Goal: Information Seeking & Learning: Learn about a topic

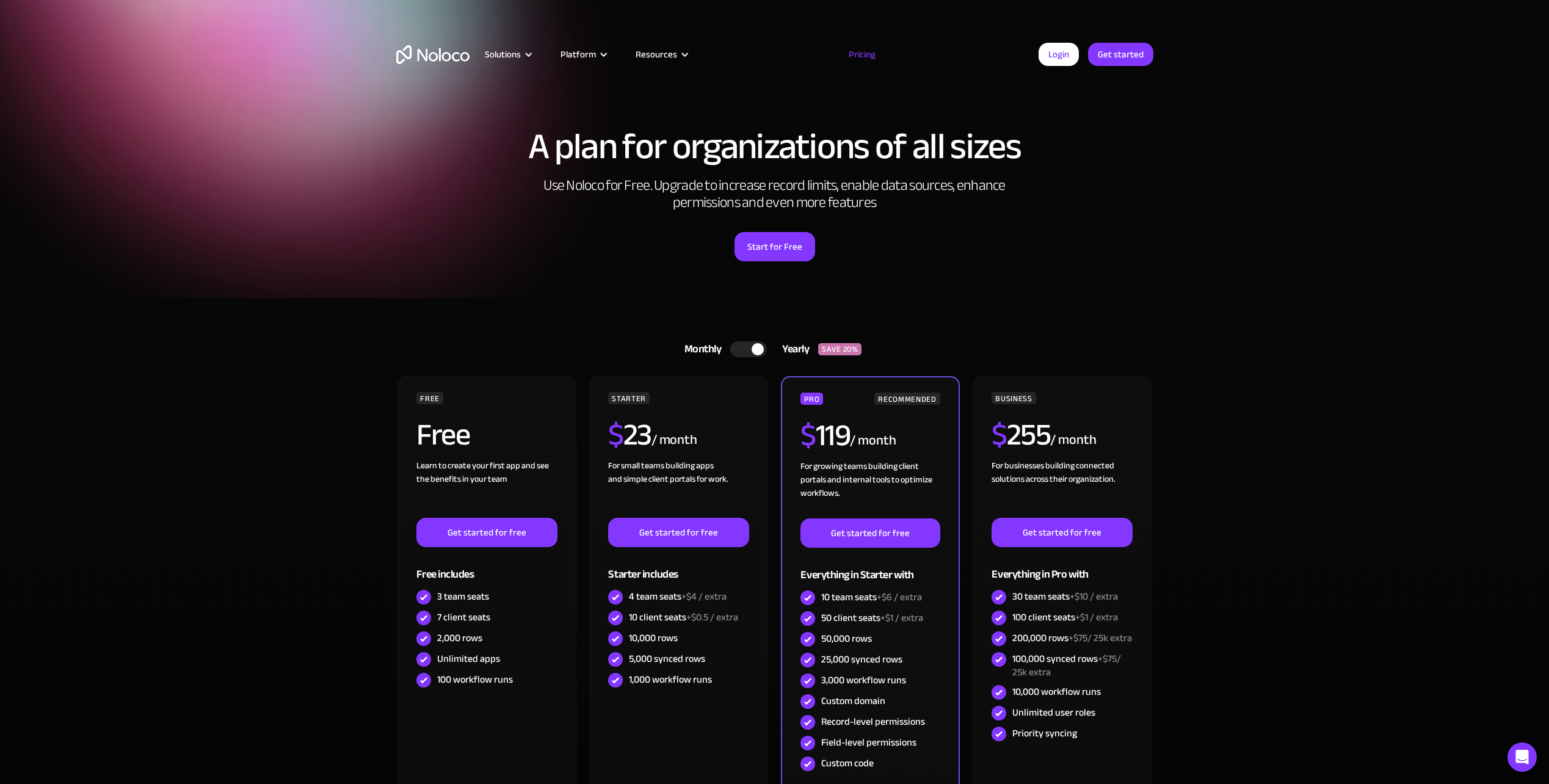
click at [742, 351] on div at bounding box center [748, 349] width 37 height 16
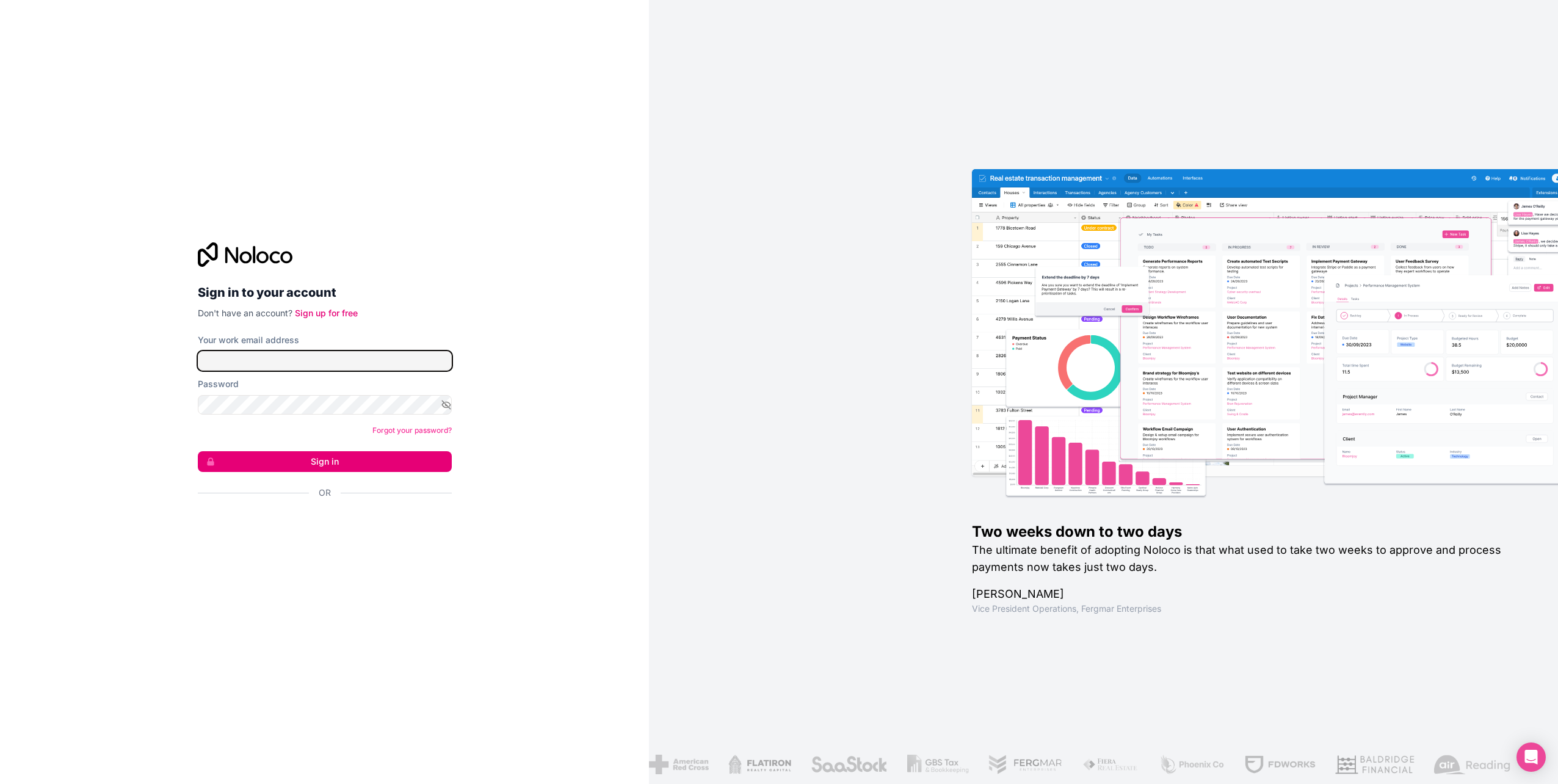
click at [306, 359] on input "Your work email address" at bounding box center [325, 360] width 254 height 19
type input "michael@gralke.com"
click at [318, 459] on button "Sign in" at bounding box center [325, 461] width 254 height 21
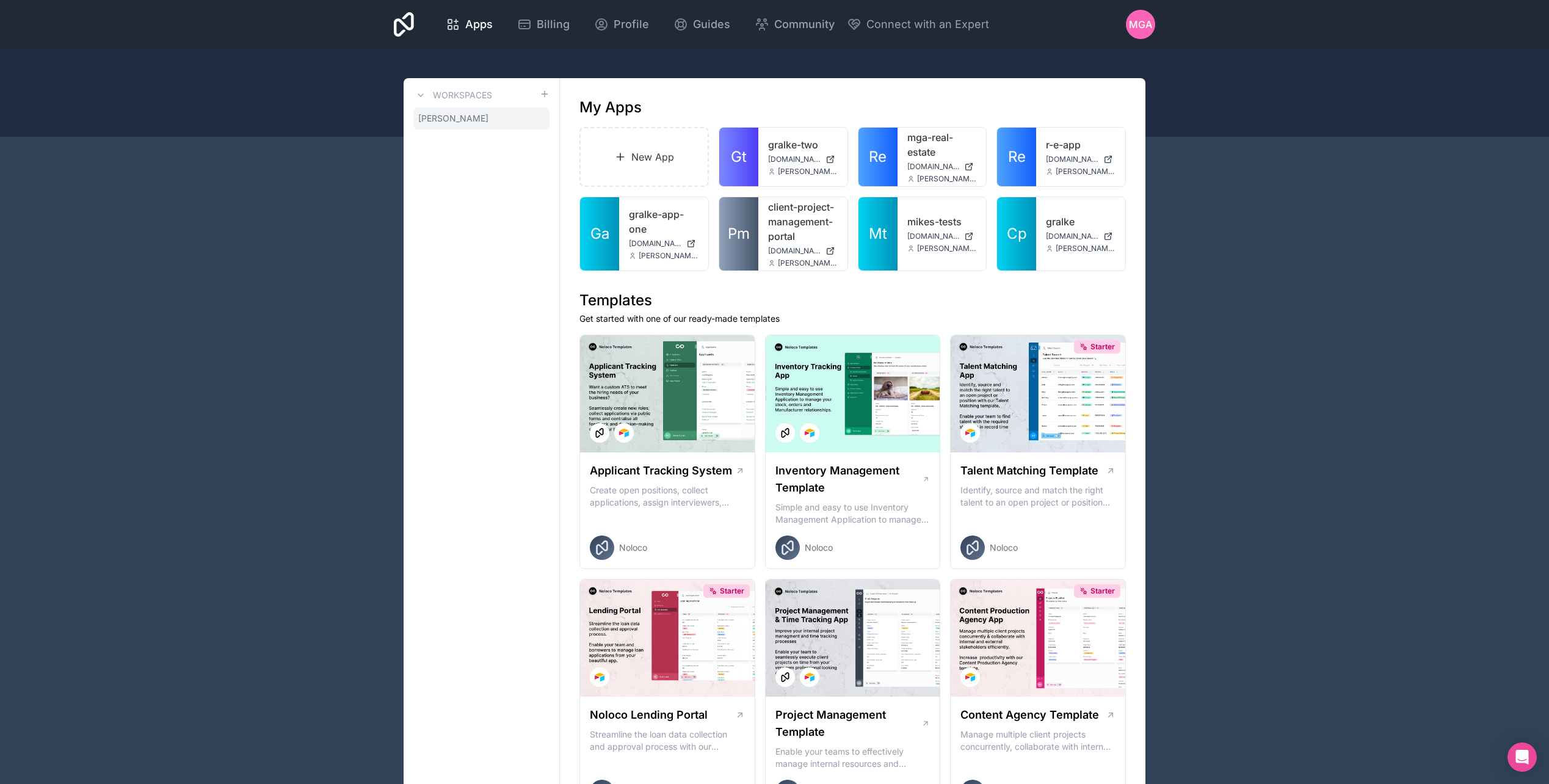
click at [0, 0] on icon at bounding box center [0, 0] width 0 height 0
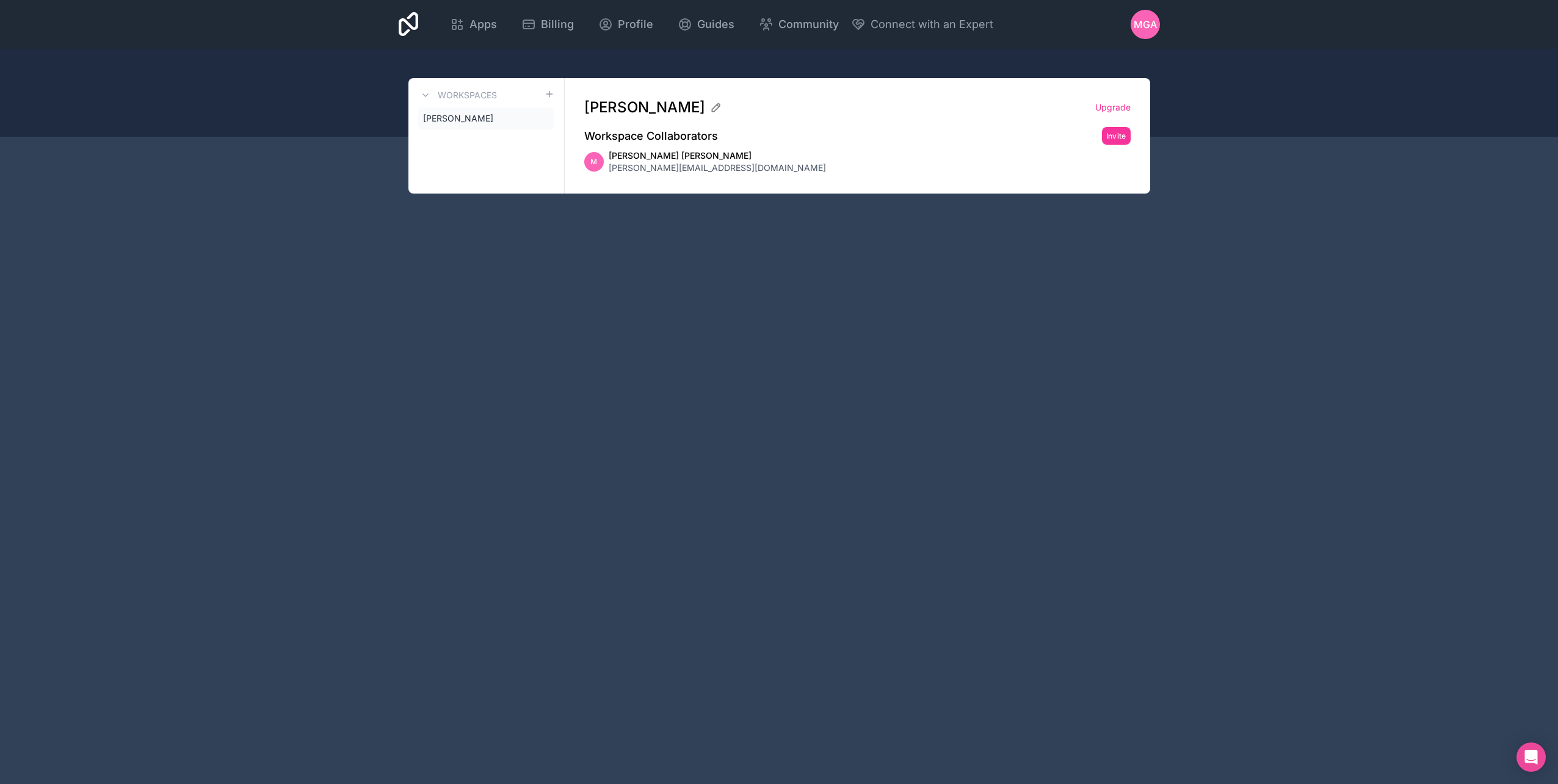
click at [448, 149] on div "Workspaces michael-gralke-augusto" at bounding box center [486, 135] width 156 height 115
click at [536, 258] on div "Apps Billing Profile Guides Community Connect with an Expert MGA Billing Profil…" at bounding box center [779, 392] width 1558 height 784
click at [492, 20] on span "Apps" at bounding box center [483, 24] width 27 height 17
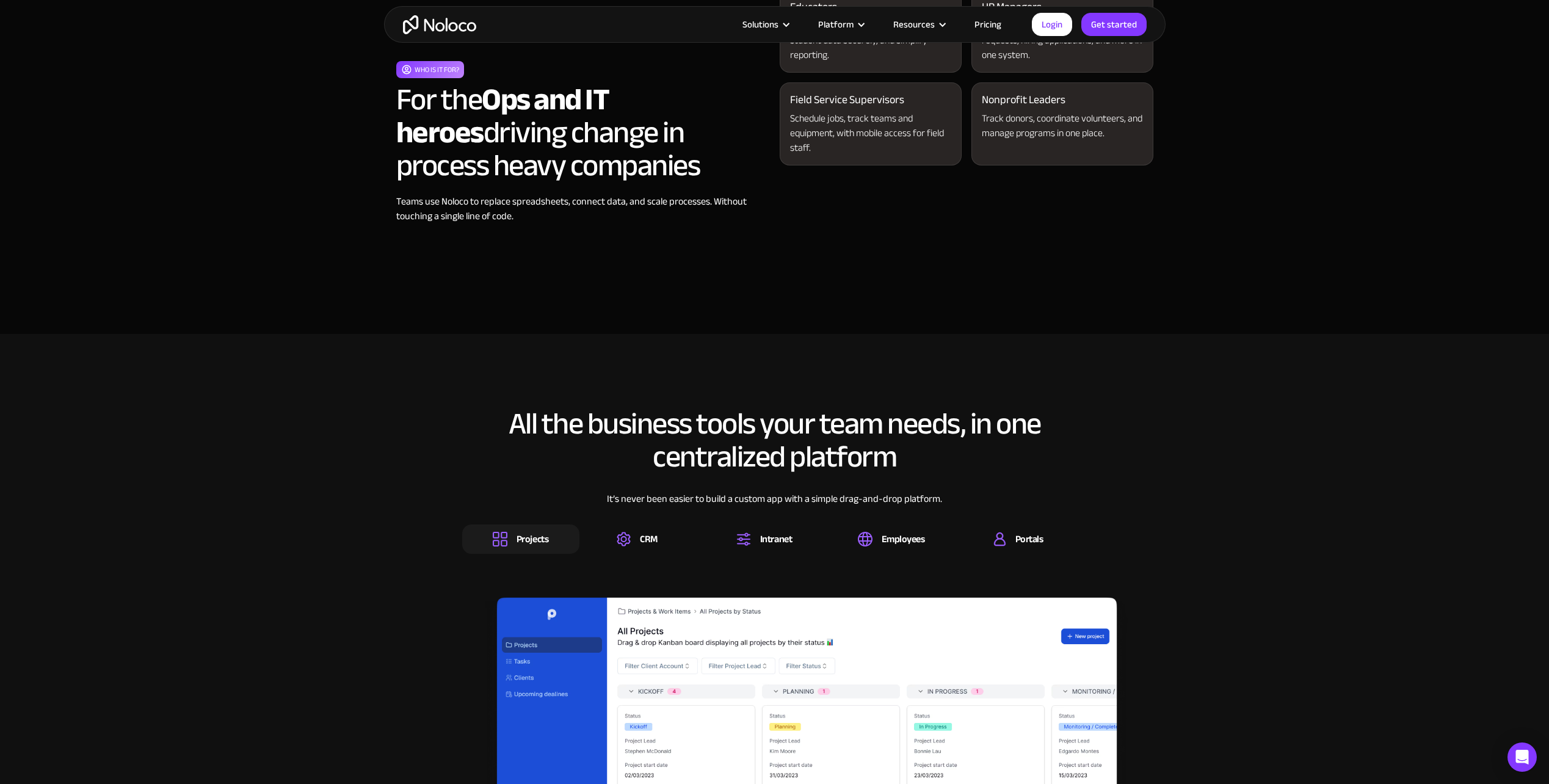
scroll to position [1837, 0]
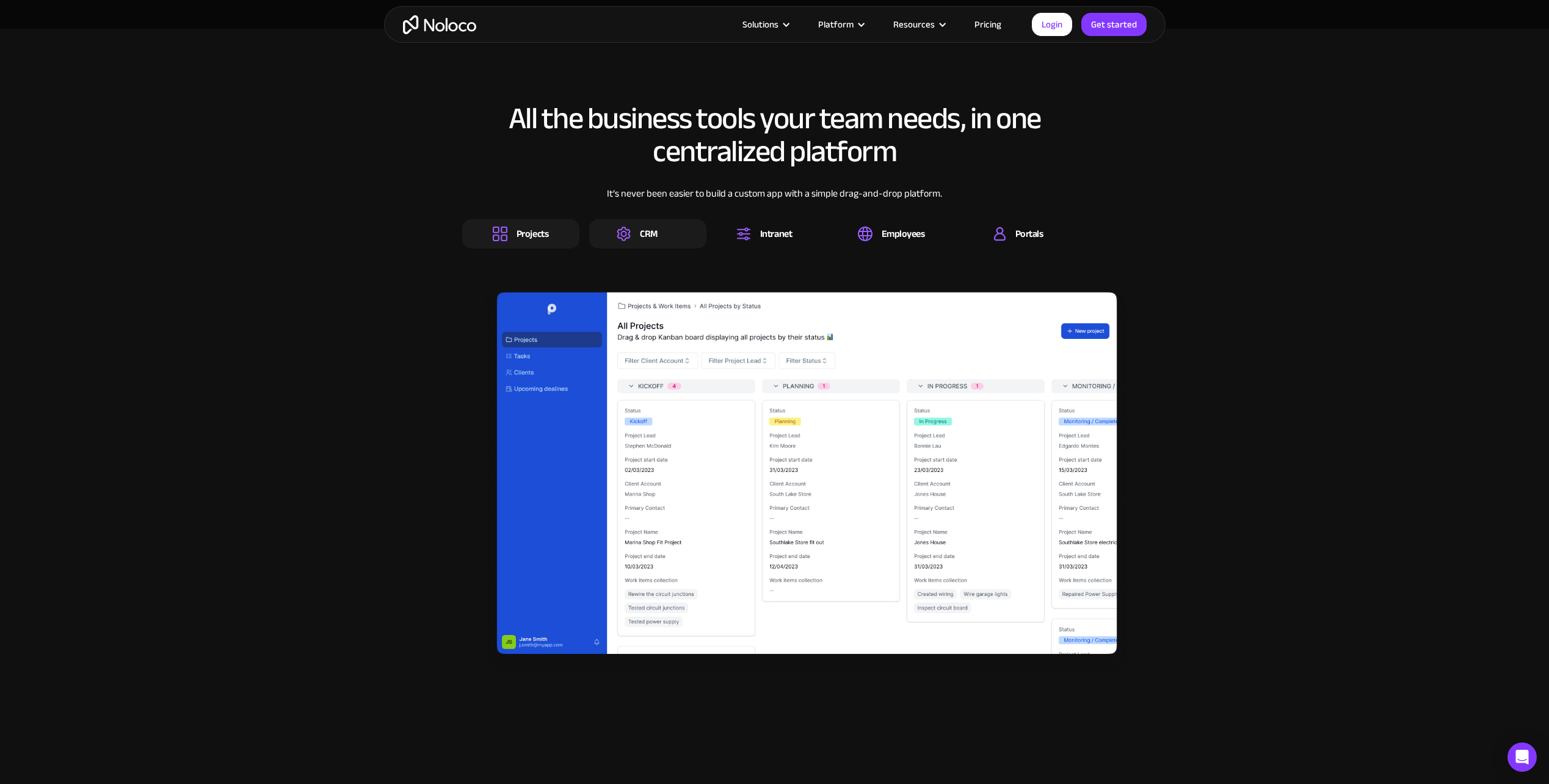
click at [671, 238] on div "CRM" at bounding box center [648, 234] width 117 height 29
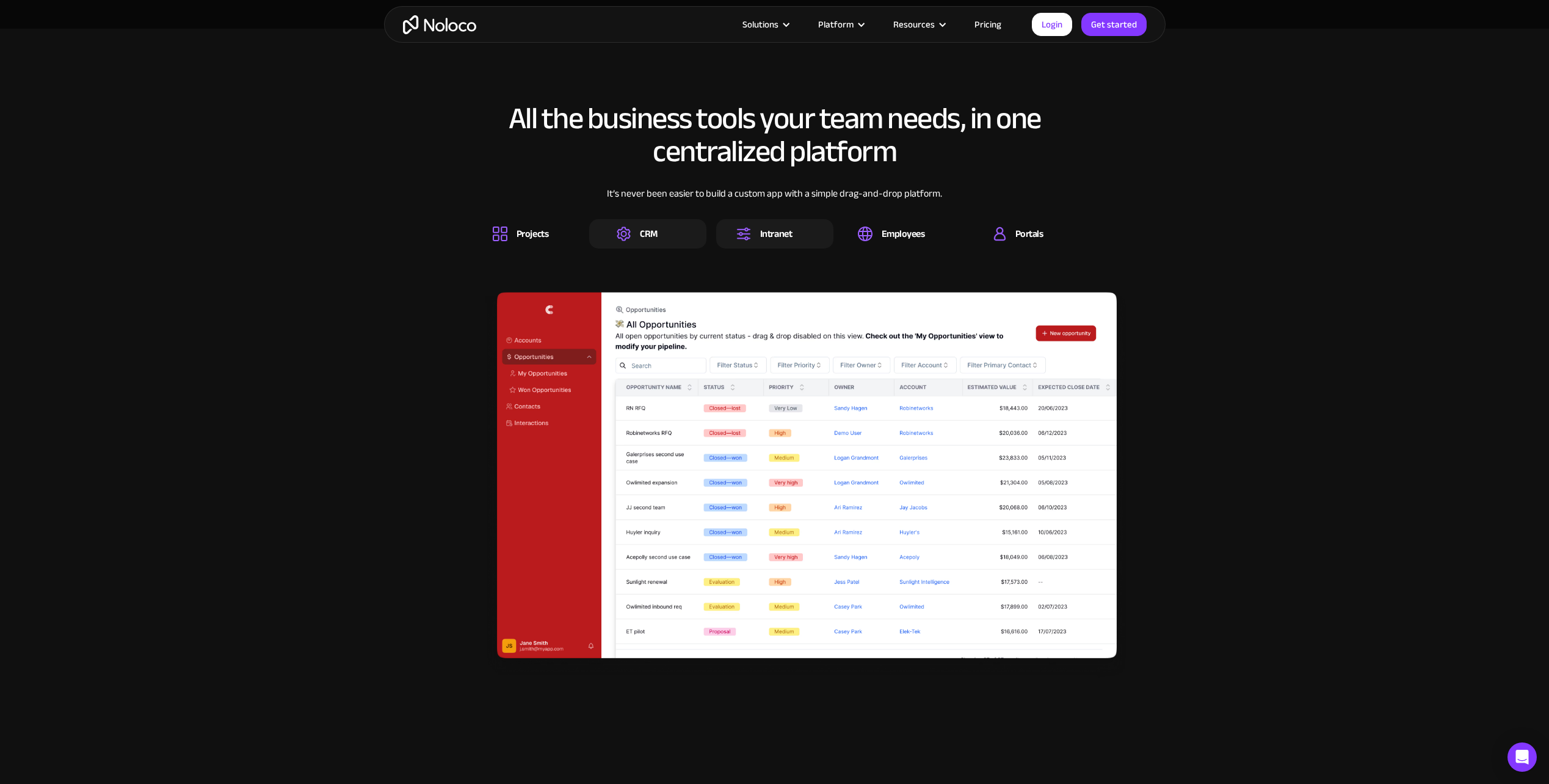
click at [760, 241] on div "Intranet" at bounding box center [776, 233] width 32 height 14
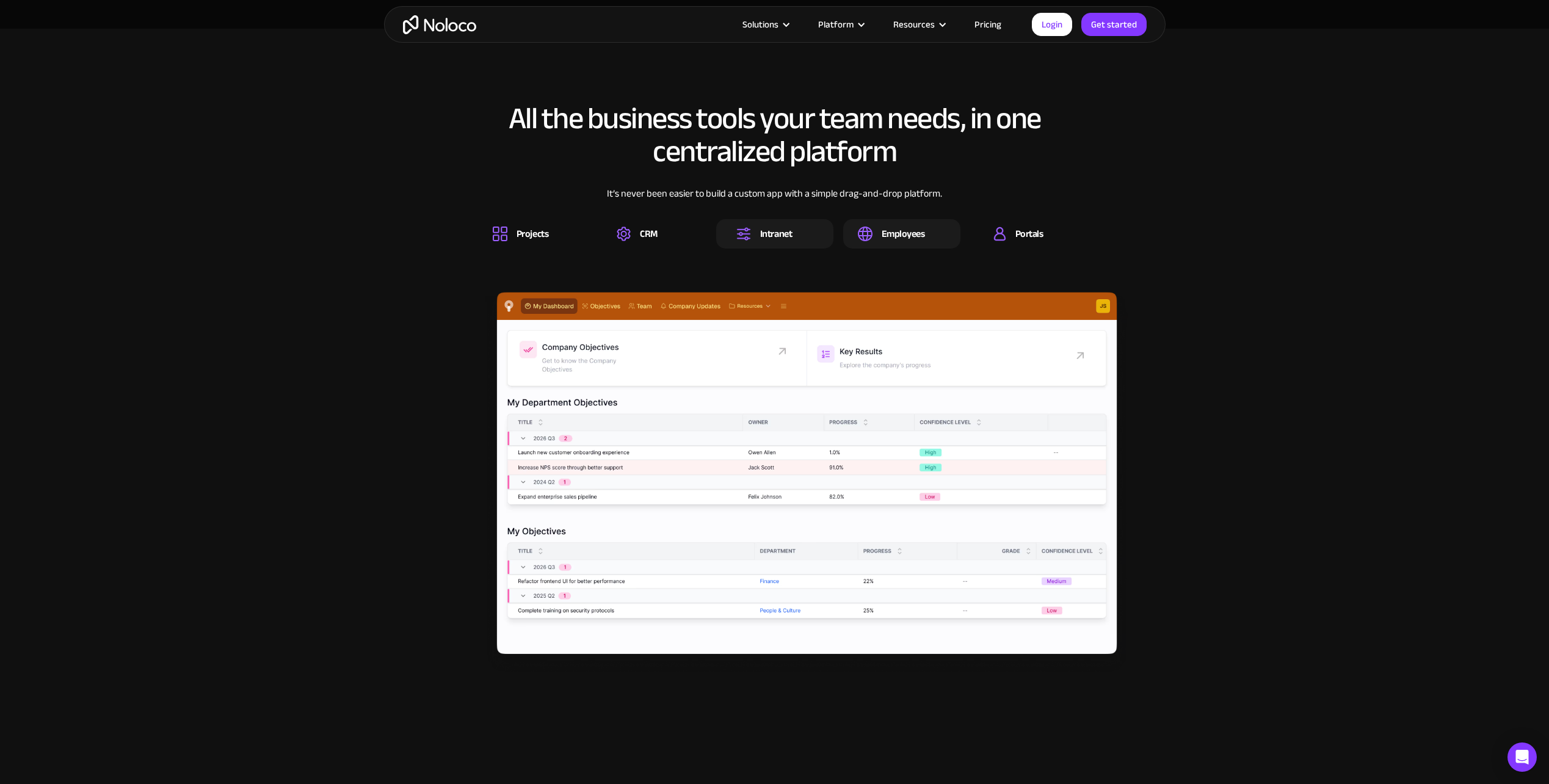
click at [871, 233] on img at bounding box center [865, 234] width 15 height 15
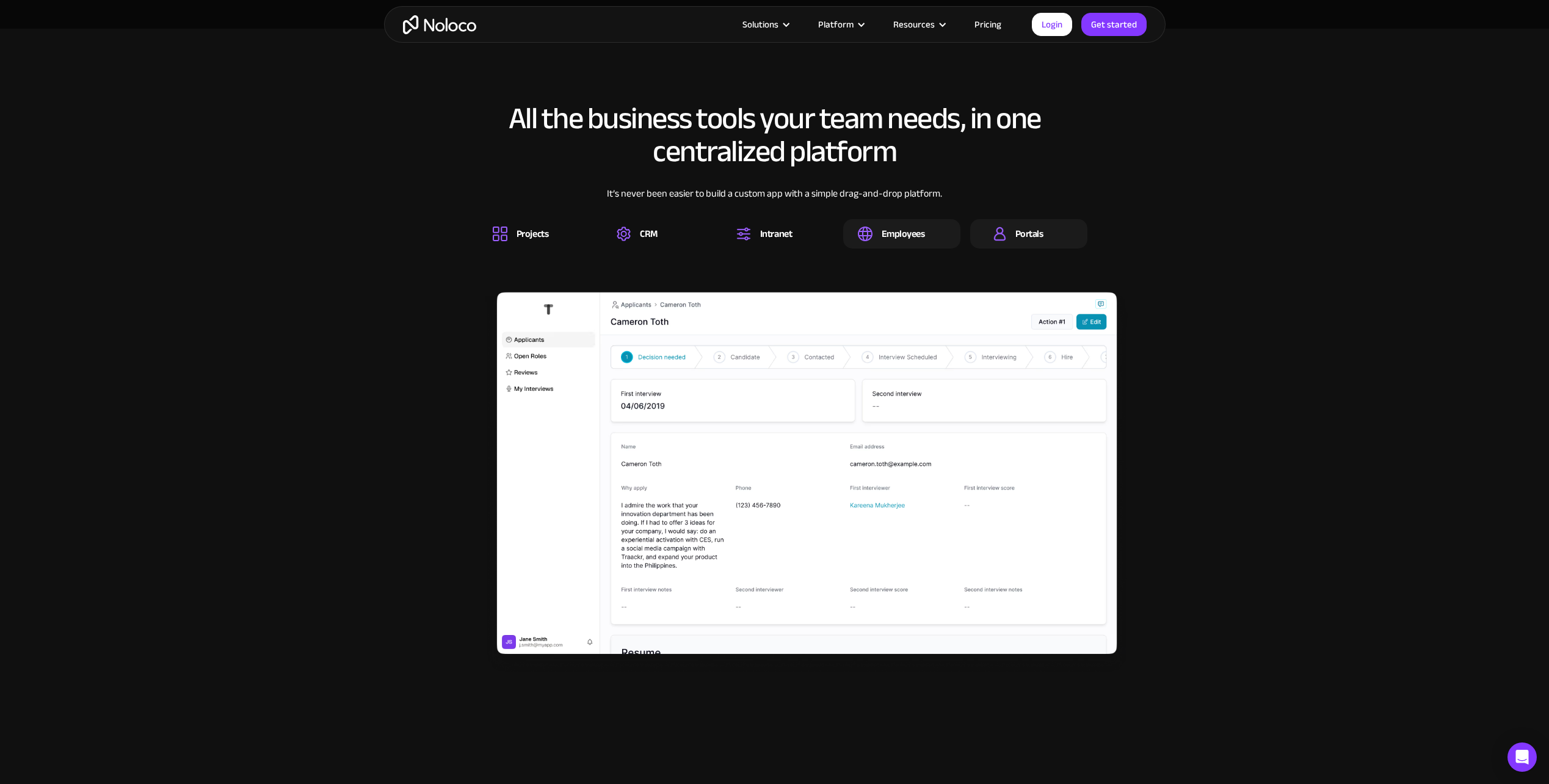
click at [1038, 232] on div "Portals" at bounding box center [1028, 233] width 28 height 14
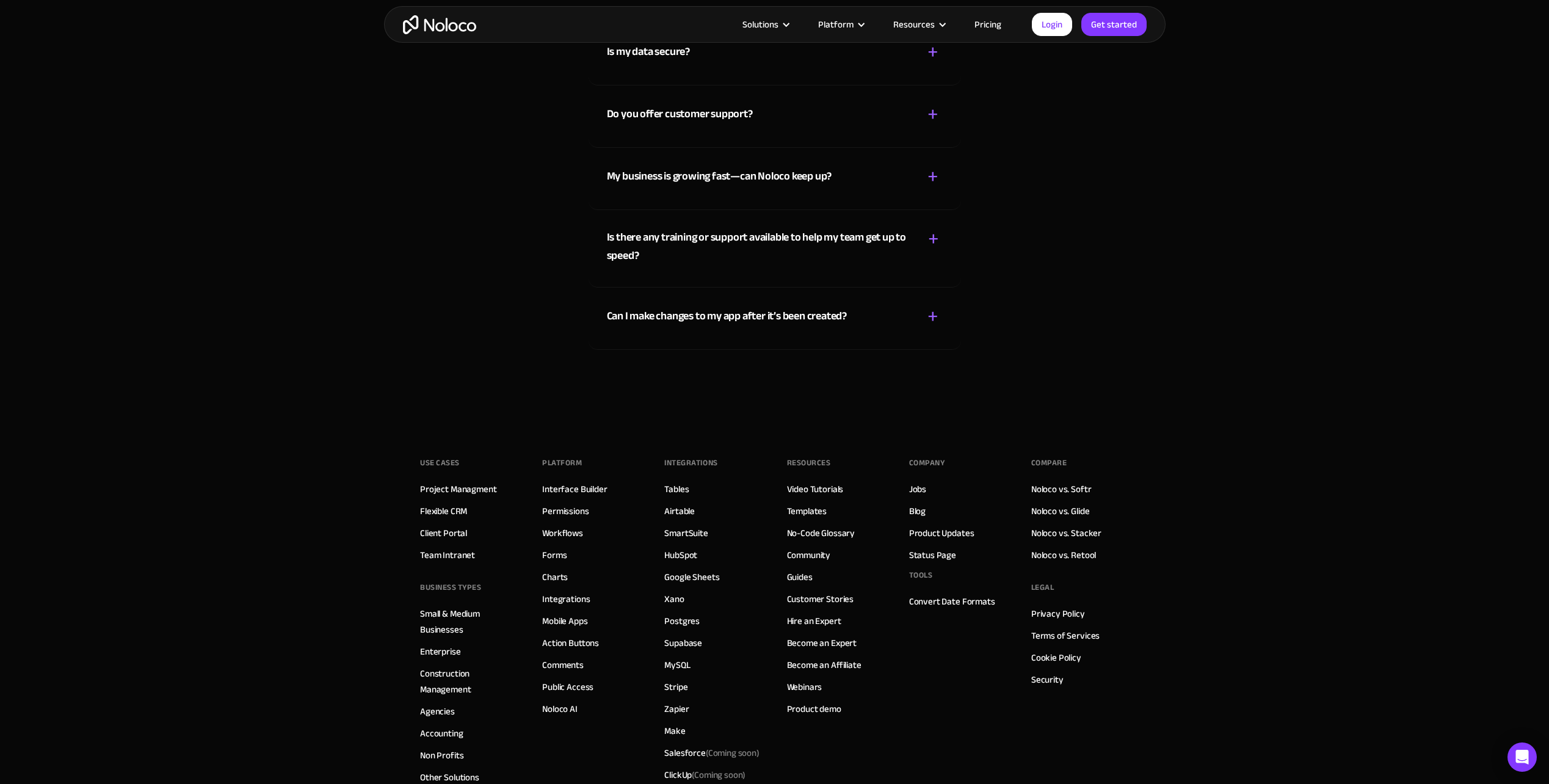
scroll to position [7736, 0]
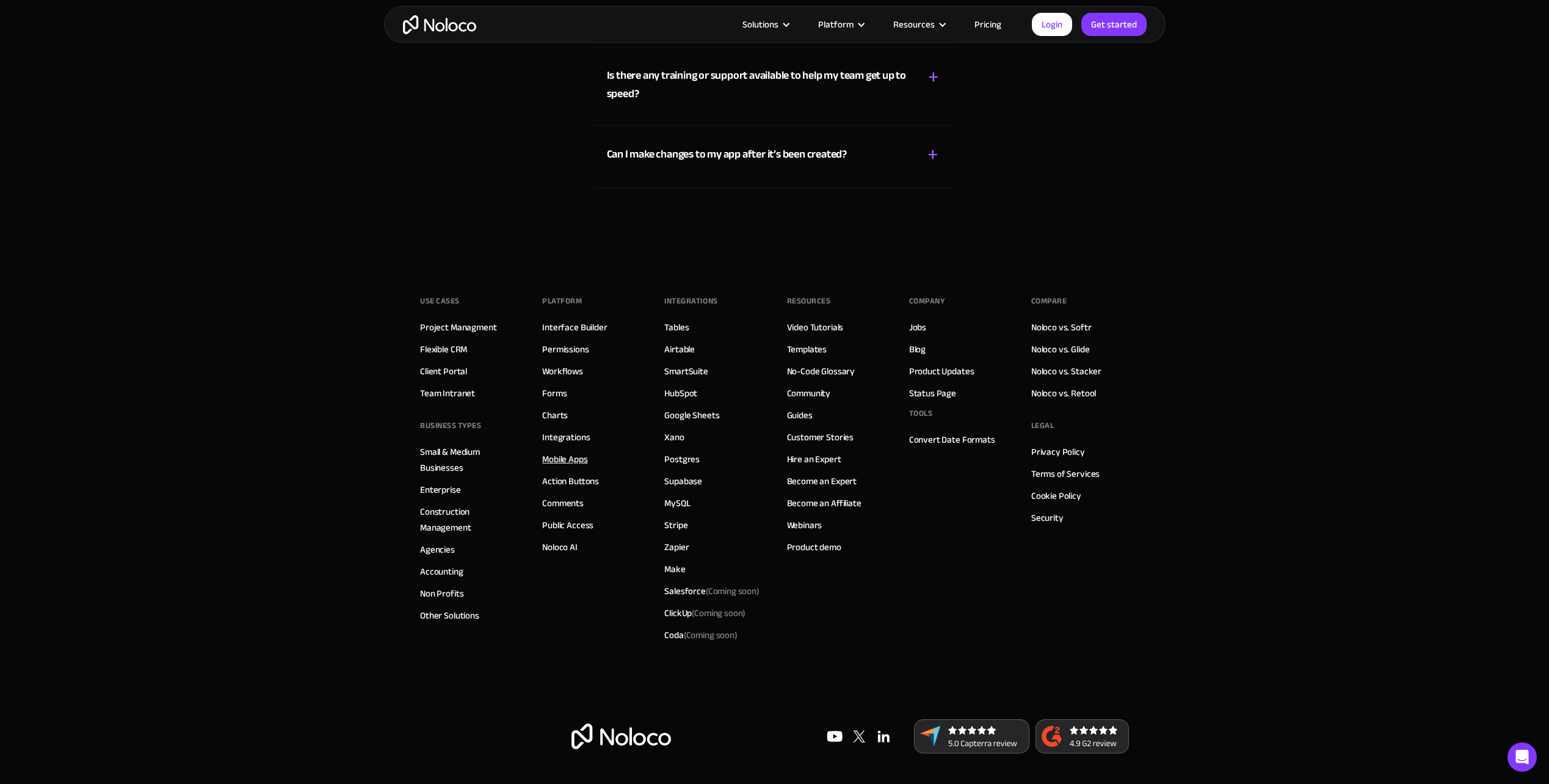
click at [572, 460] on link "Mobile Apps" at bounding box center [564, 458] width 45 height 16
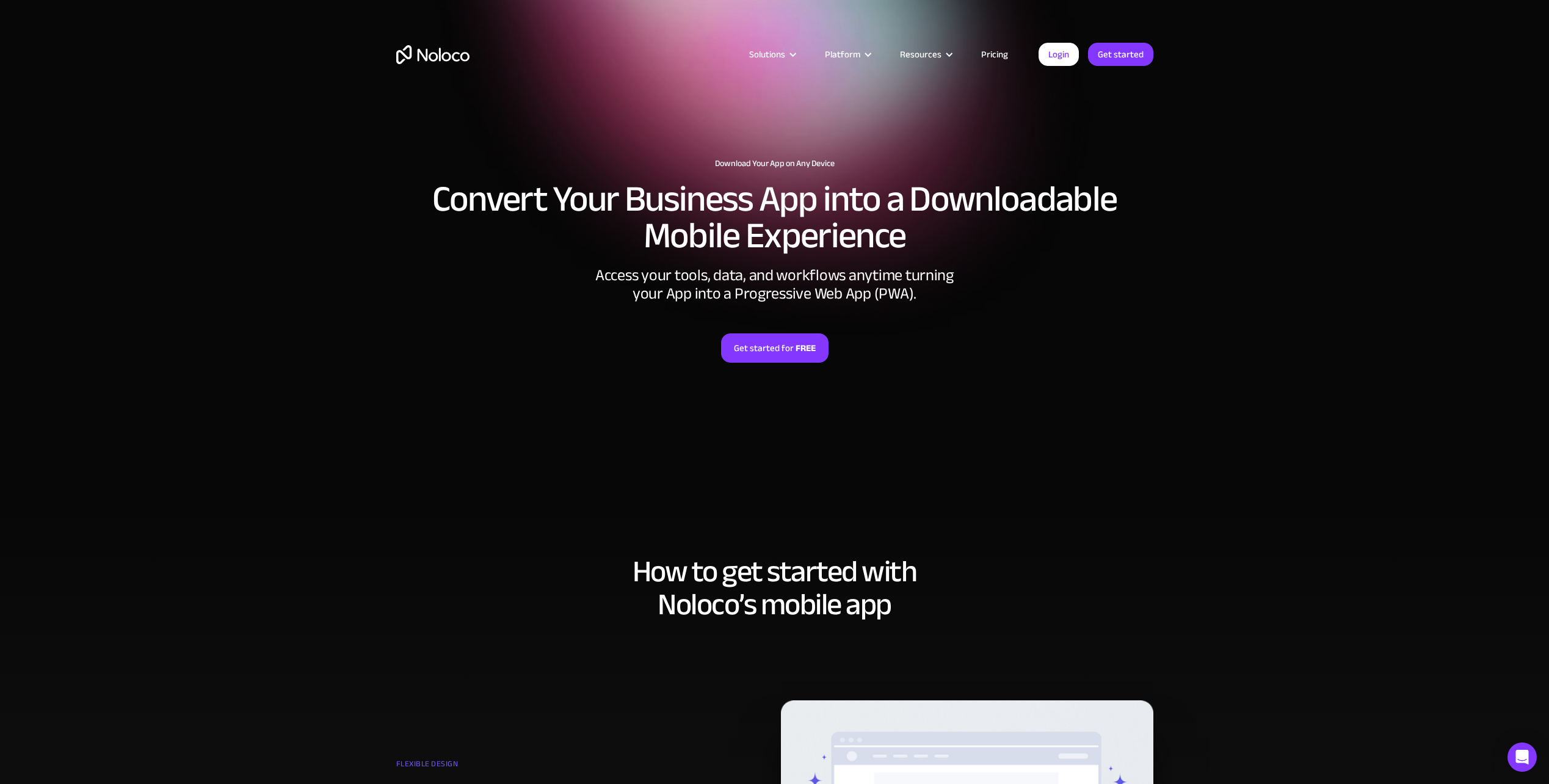
scroll to position [4135, 0]
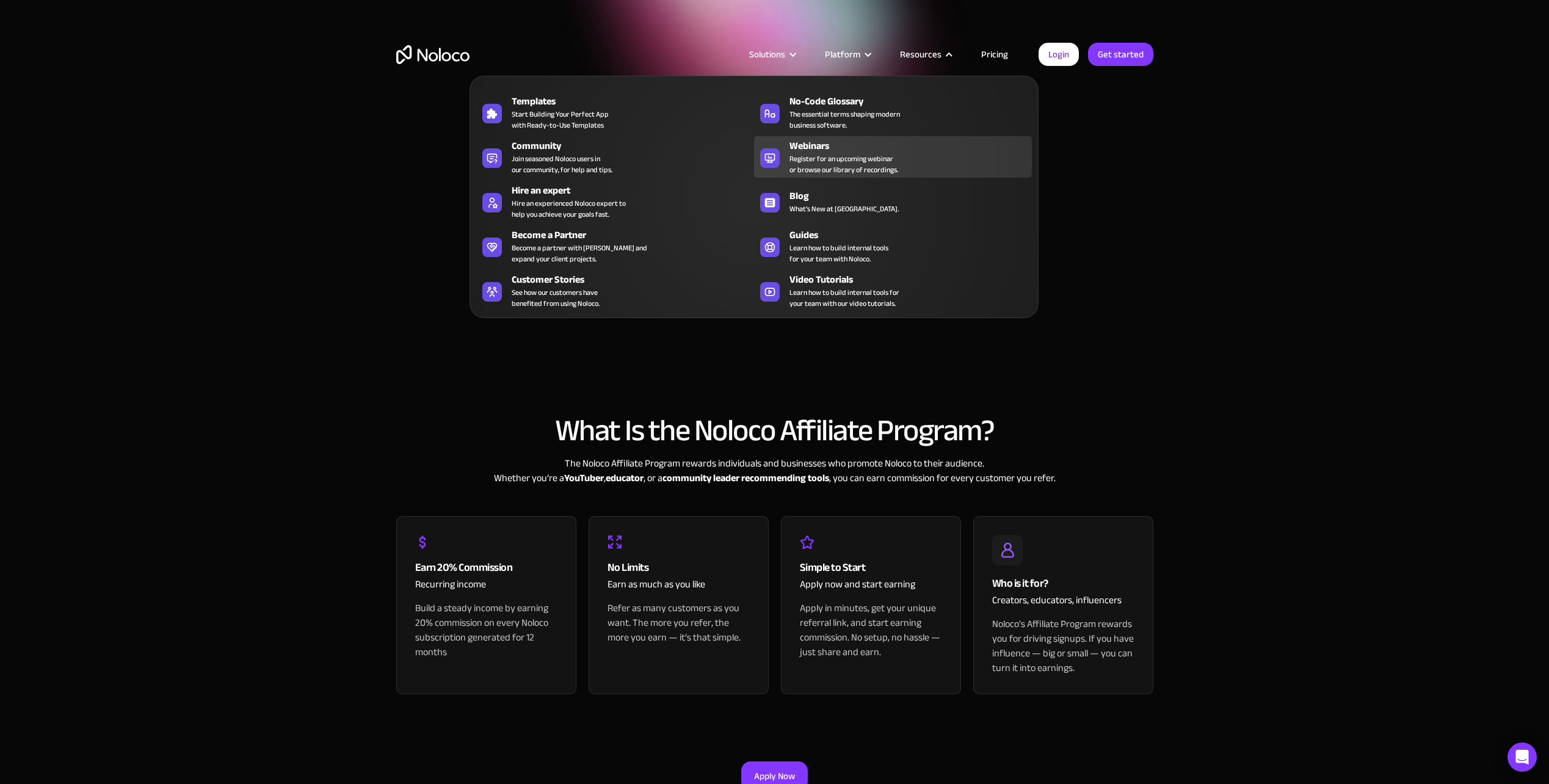
click at [868, 153] on span "Register for an upcoming webinar or browse our library of recordings." at bounding box center [844, 164] width 109 height 22
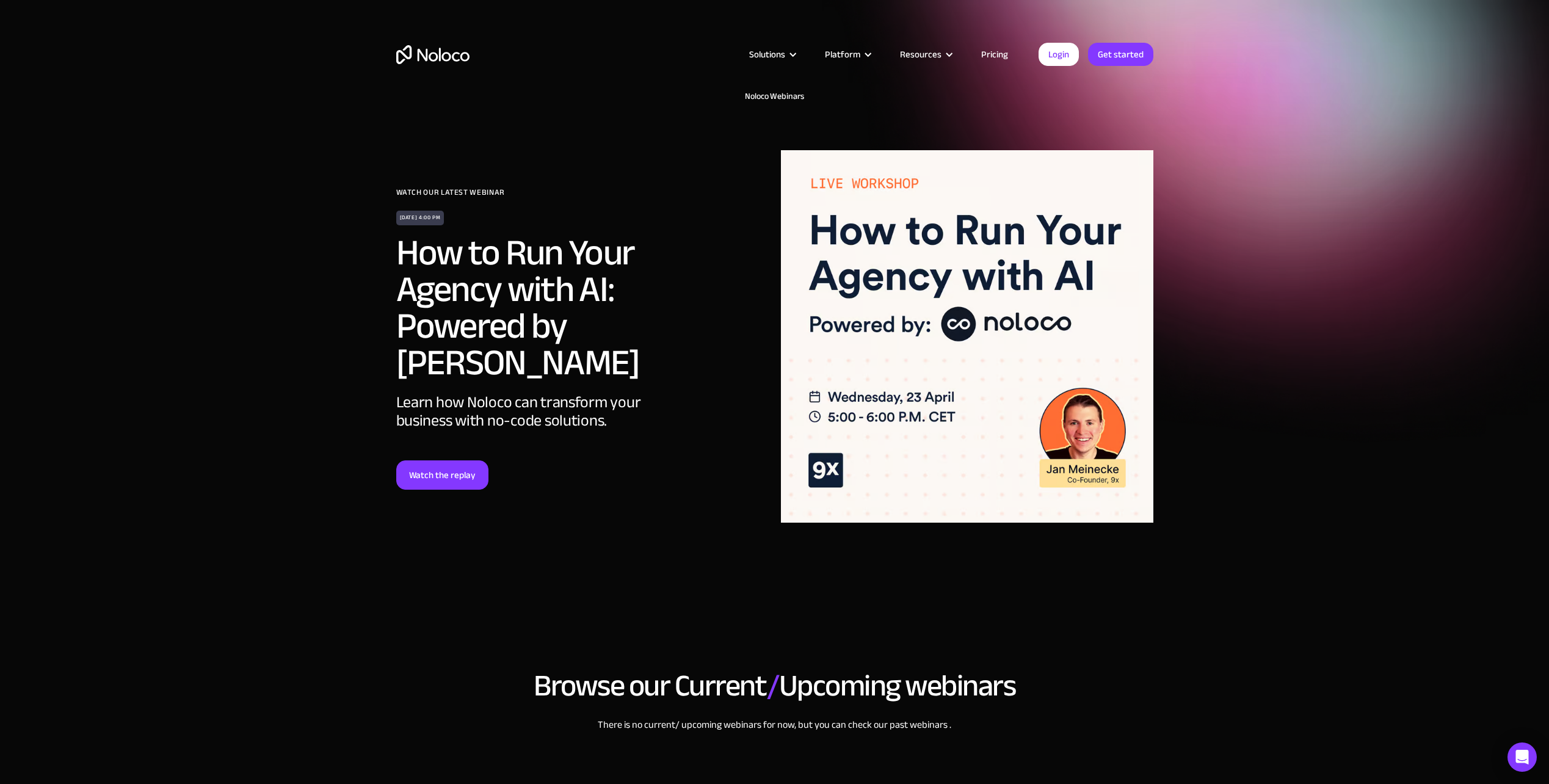
click at [252, 358] on section "Noloco Webinars JOIN OUR NEXT WEBINAR WATCH OUR LATEST WEBINAR [DATE] 4:00 PM H…" at bounding box center [774, 316] width 1549 height 632
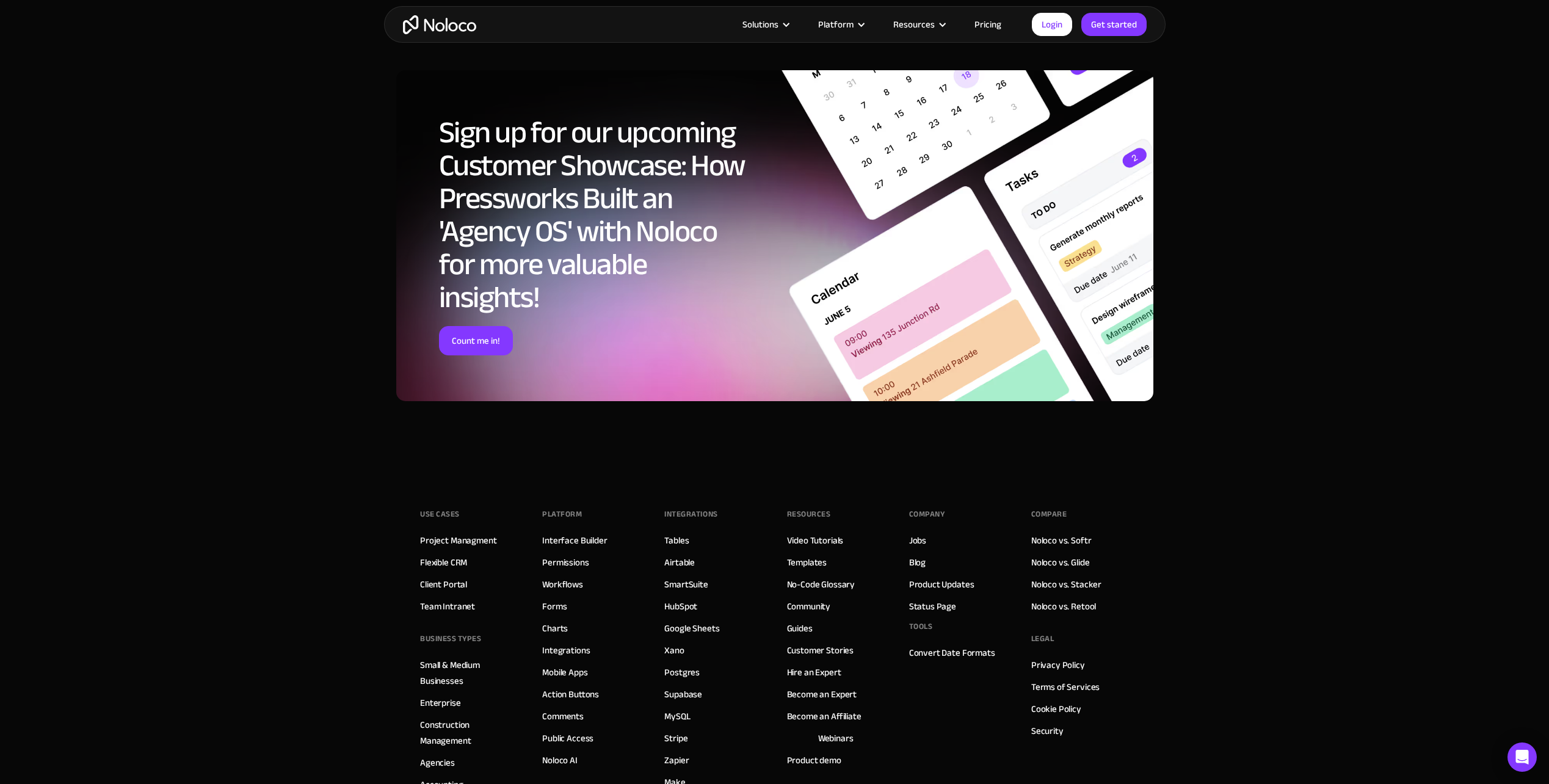
scroll to position [3509, 0]
